Goal: Download file/media

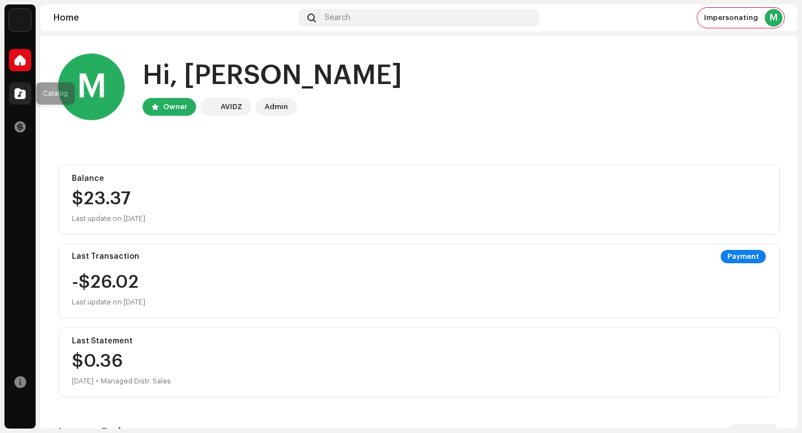
click at [28, 88] on div at bounding box center [20, 93] width 22 height 22
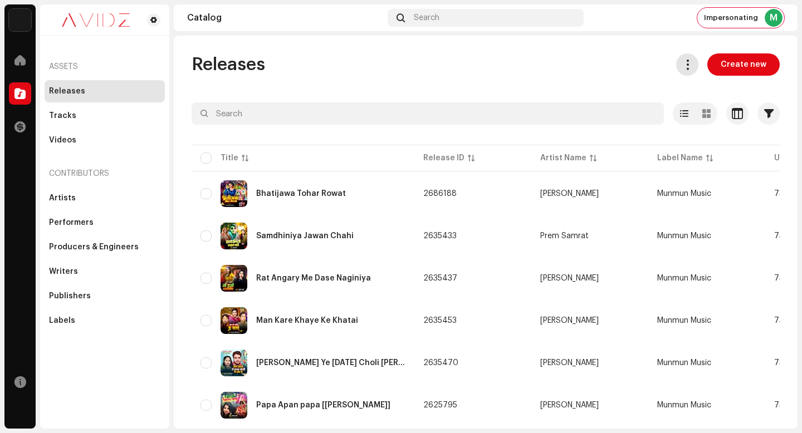
click at [682, 62] on span at bounding box center [687, 64] width 11 height 9
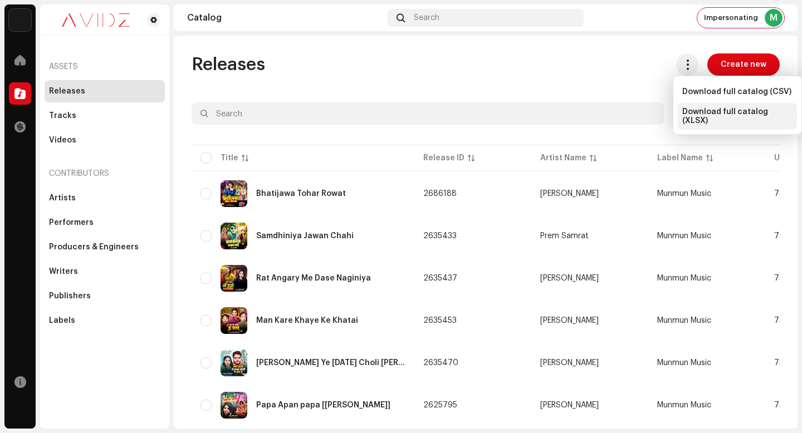
click at [718, 116] on span "Download full catalog (XLSX)" at bounding box center [737, 116] width 110 height 18
click at [90, 111] on div "Tracks" at bounding box center [104, 115] width 111 height 9
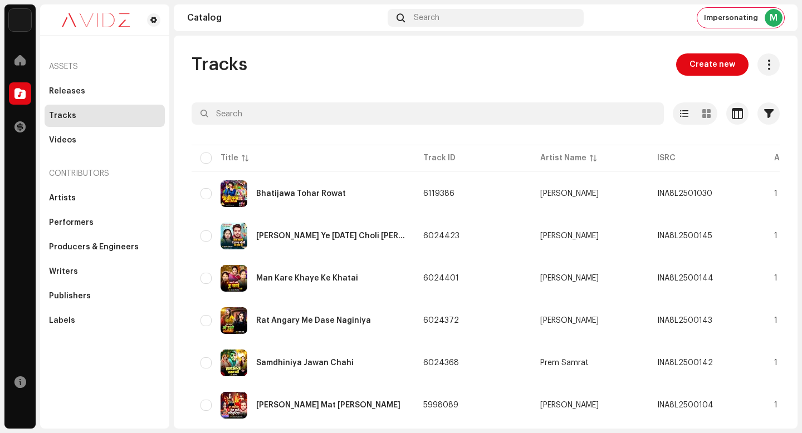
drag, startPoint x: 731, startPoint y: 19, endPoint x: 731, endPoint y: 35, distance: 15.6
click at [731, 21] on span "Impersonating" at bounding box center [731, 17] width 54 height 9
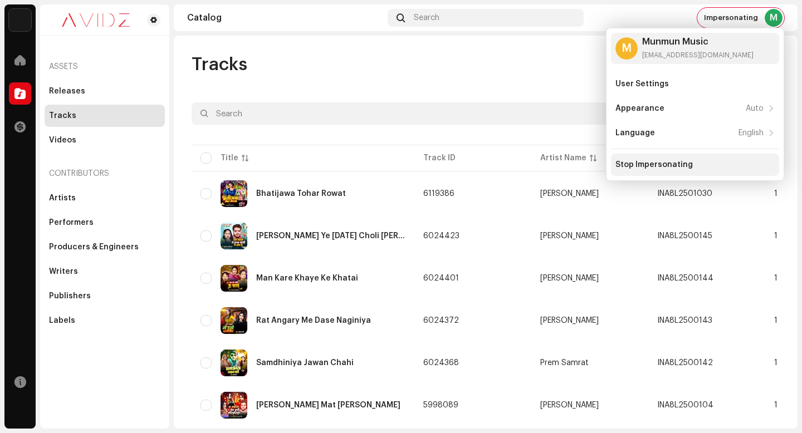
click at [699, 164] on div "Stop Impersonating" at bounding box center [694, 164] width 159 height 9
